Goal: Task Accomplishment & Management: Manage account settings

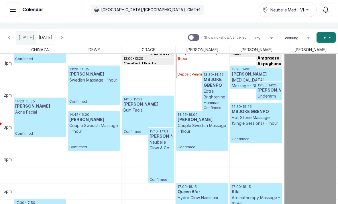
scroll to position [441, 0]
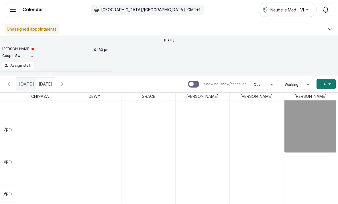
scroll to position [589, 0]
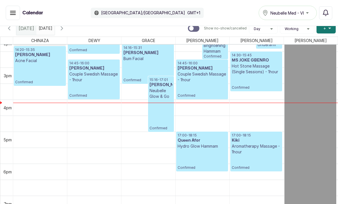
scroll to position [460, 0]
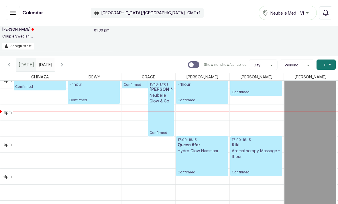
scroll to position [493, 0]
